Goal: Check status: Verify the current state of an ongoing process or item

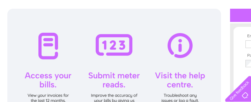
scroll to position [93, 0]
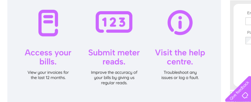
type input "[EMAIL_ADDRESS][DOMAIN_NAME]"
click at [48, 51] on div at bounding box center [114, 47] width 214 height 122
click at [46, 75] on div at bounding box center [114, 47] width 214 height 122
click at [54, 32] on div at bounding box center [114, 47] width 214 height 122
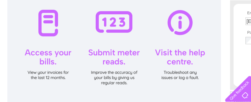
click at [54, 32] on div at bounding box center [114, 47] width 214 height 122
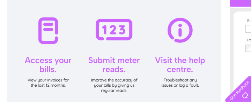
scroll to position [62, 0]
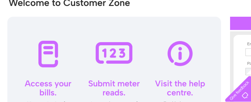
type input "[EMAIL_ADDRESS][DOMAIN_NAME]"
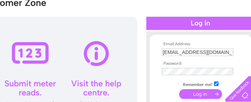
scroll to position [62, 94]
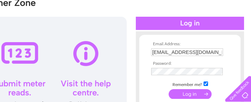
click at [181, 95] on input "submit" at bounding box center [190, 94] width 43 height 10
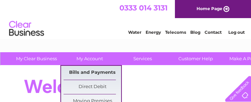
click at [92, 72] on link "Bills and Payments" at bounding box center [93, 73] width 58 height 14
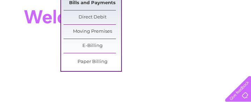
scroll to position [93, 0]
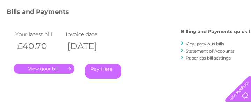
scroll to position [93, 9]
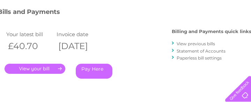
click at [43, 66] on link "." at bounding box center [35, 69] width 61 height 10
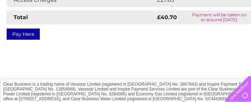
scroll to position [210, 0]
